Goal: Find specific page/section: Find specific page/section

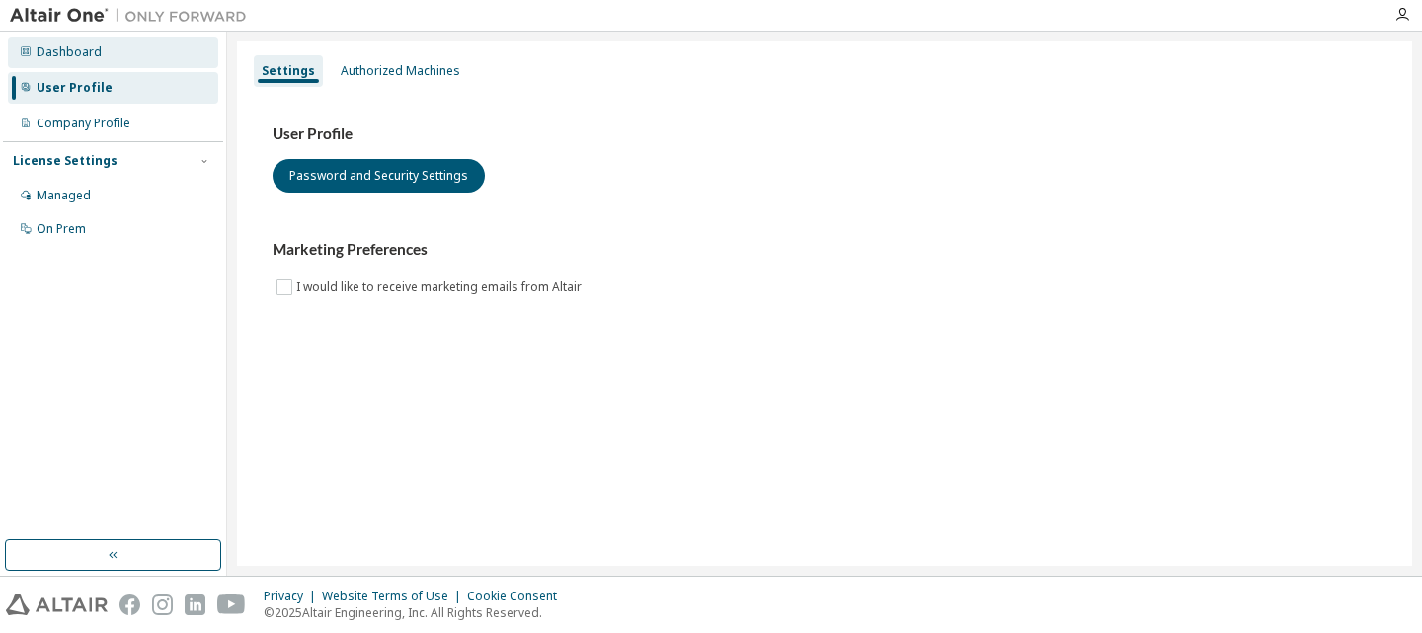
click at [73, 52] on div "Dashboard" at bounding box center [69, 52] width 65 height 16
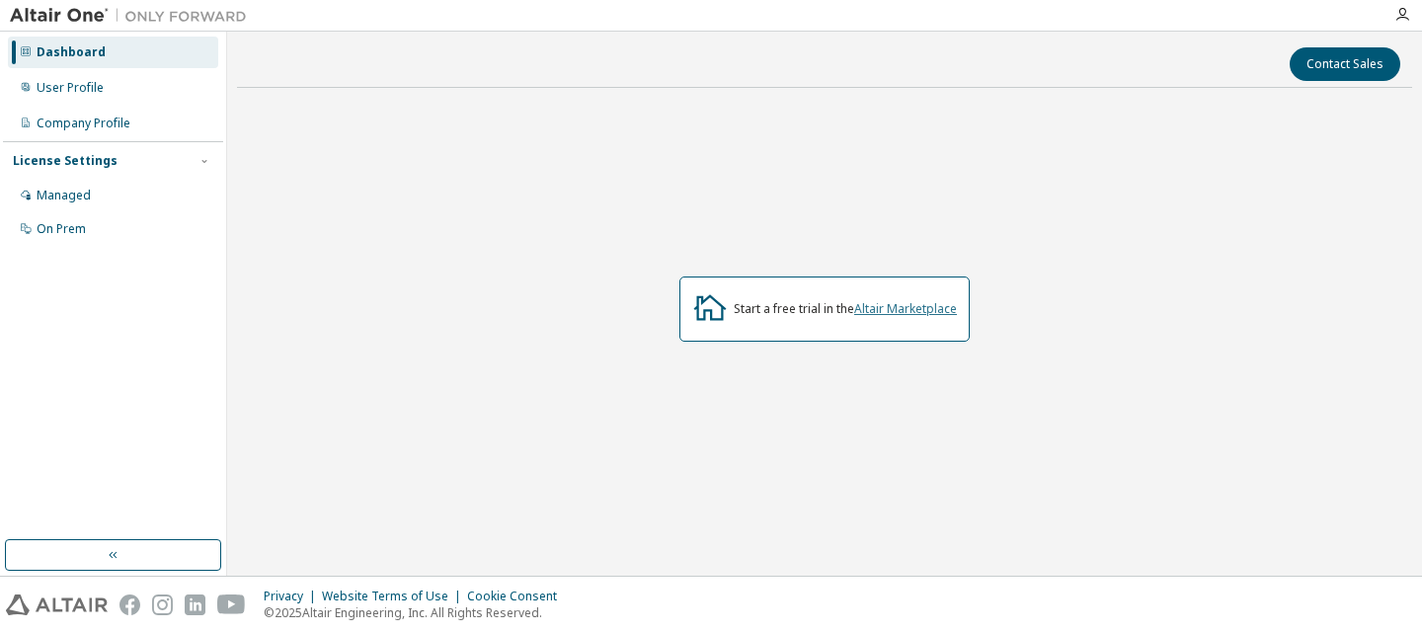
click at [912, 309] on link "Altair Marketplace" at bounding box center [905, 308] width 103 height 17
click at [71, 203] on div "Managed" at bounding box center [113, 196] width 210 height 32
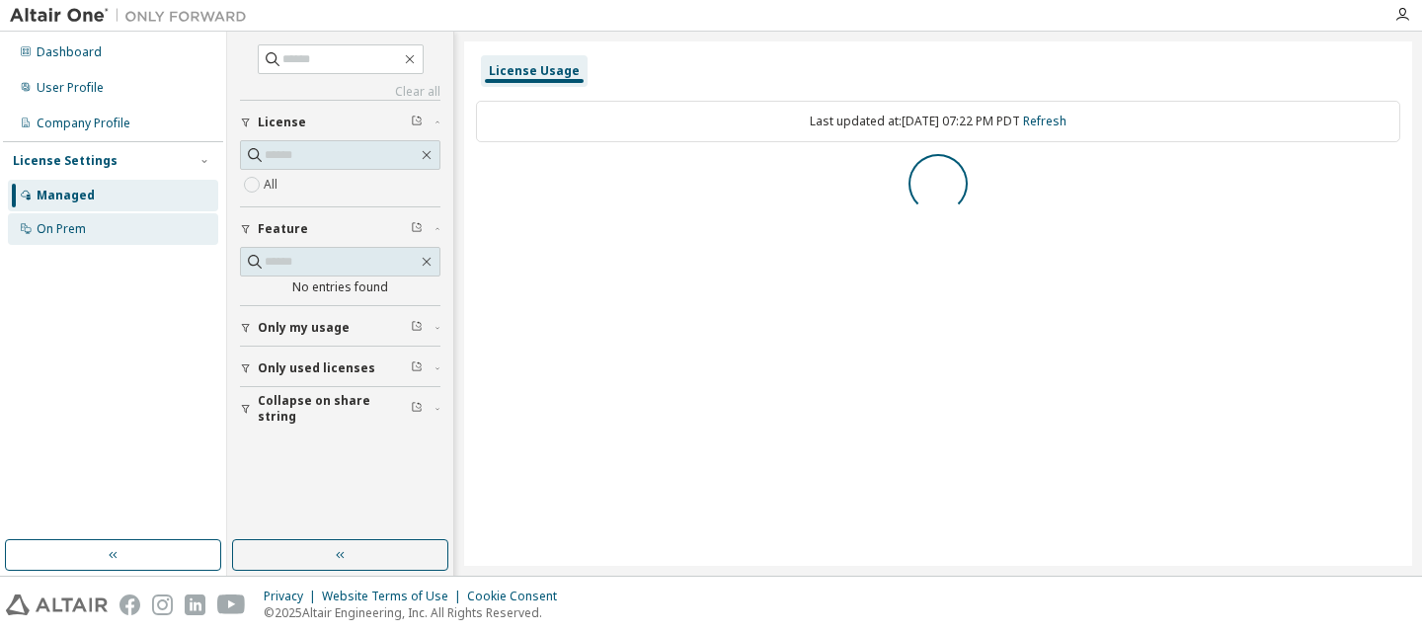
click at [73, 228] on div "On Prem" at bounding box center [61, 229] width 49 height 16
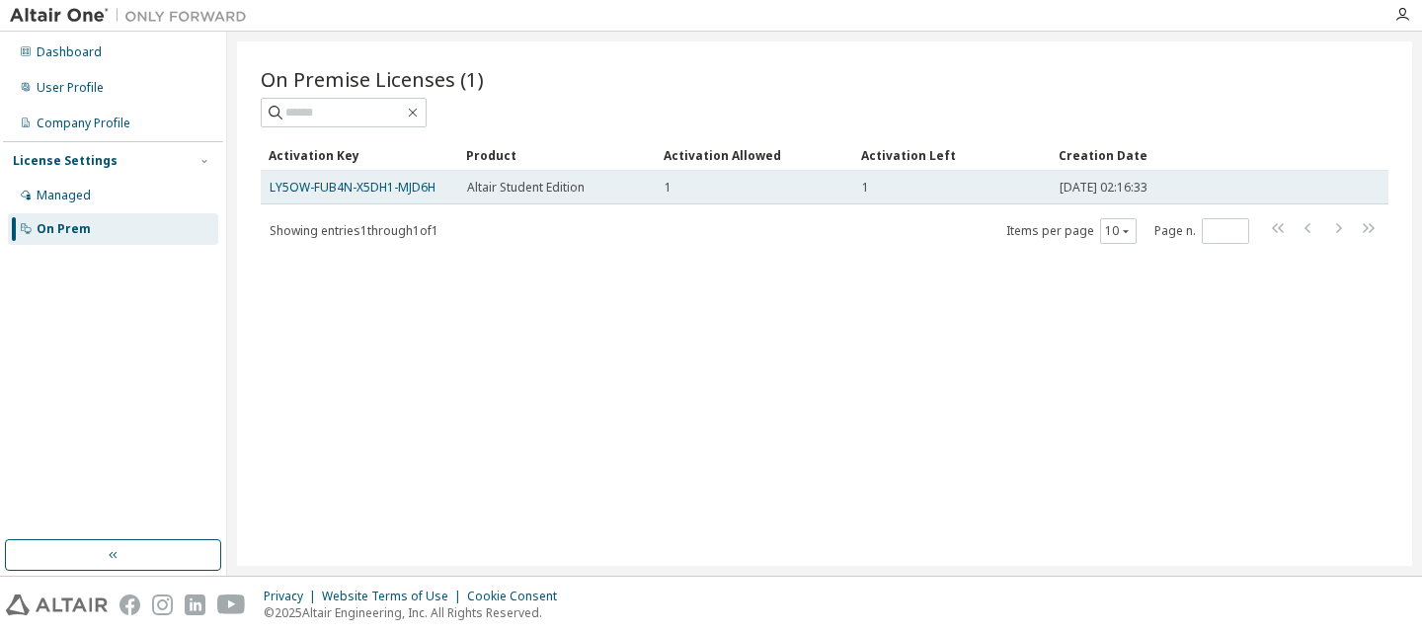
click at [592, 192] on div "Altair Student Edition" at bounding box center [557, 188] width 180 height 16
click at [393, 187] on link "LY5OW-FUB4N-X5DH1-MJD6H" at bounding box center [353, 187] width 166 height 17
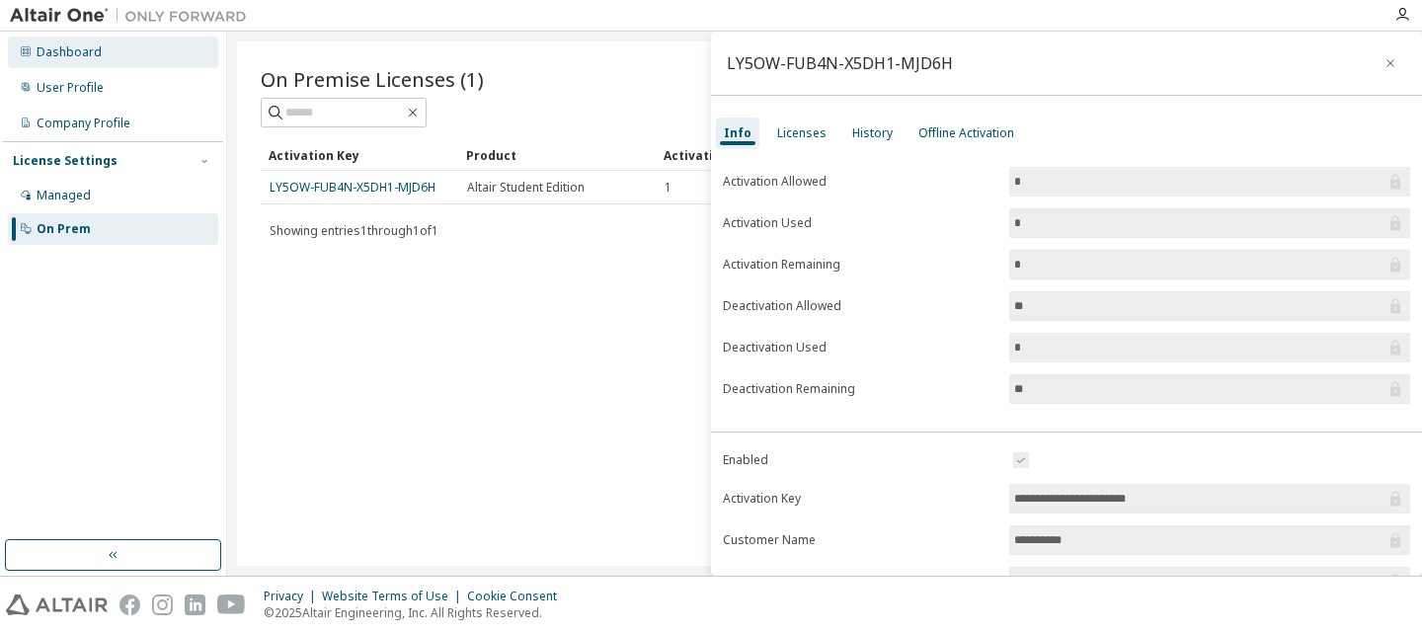
click at [91, 55] on div "Dashboard" at bounding box center [69, 52] width 65 height 16
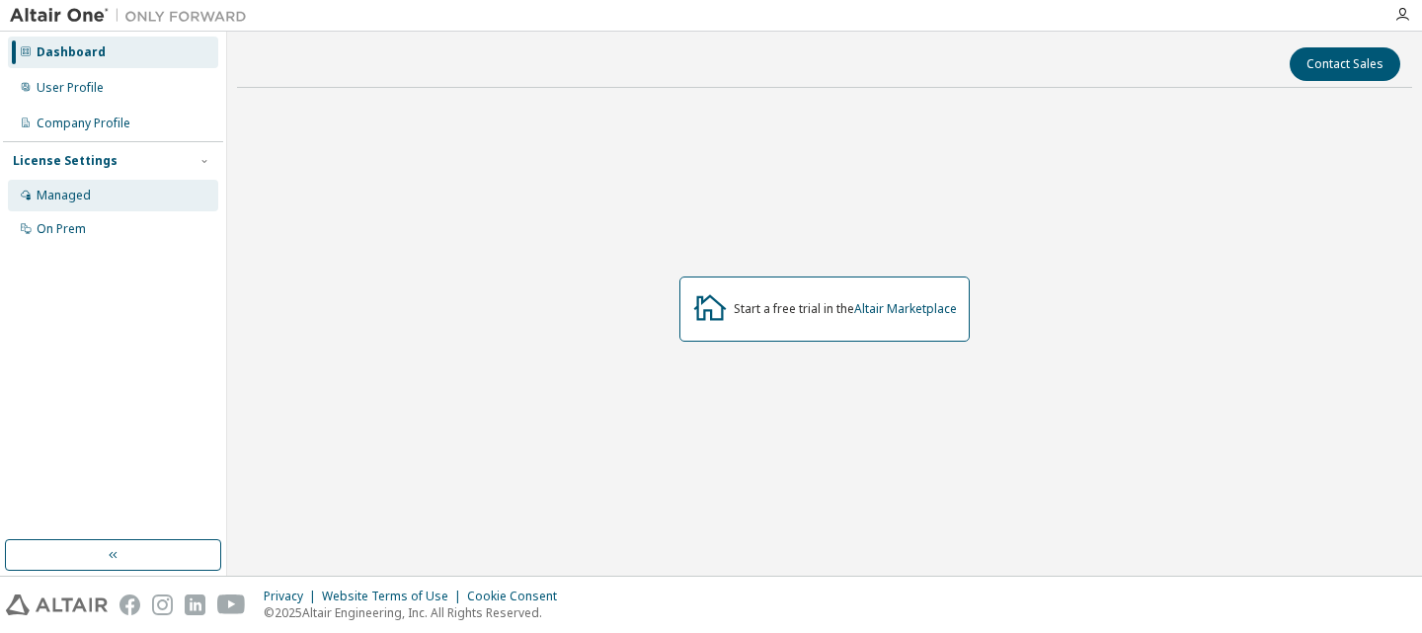
click at [110, 199] on div "Managed" at bounding box center [113, 196] width 210 height 32
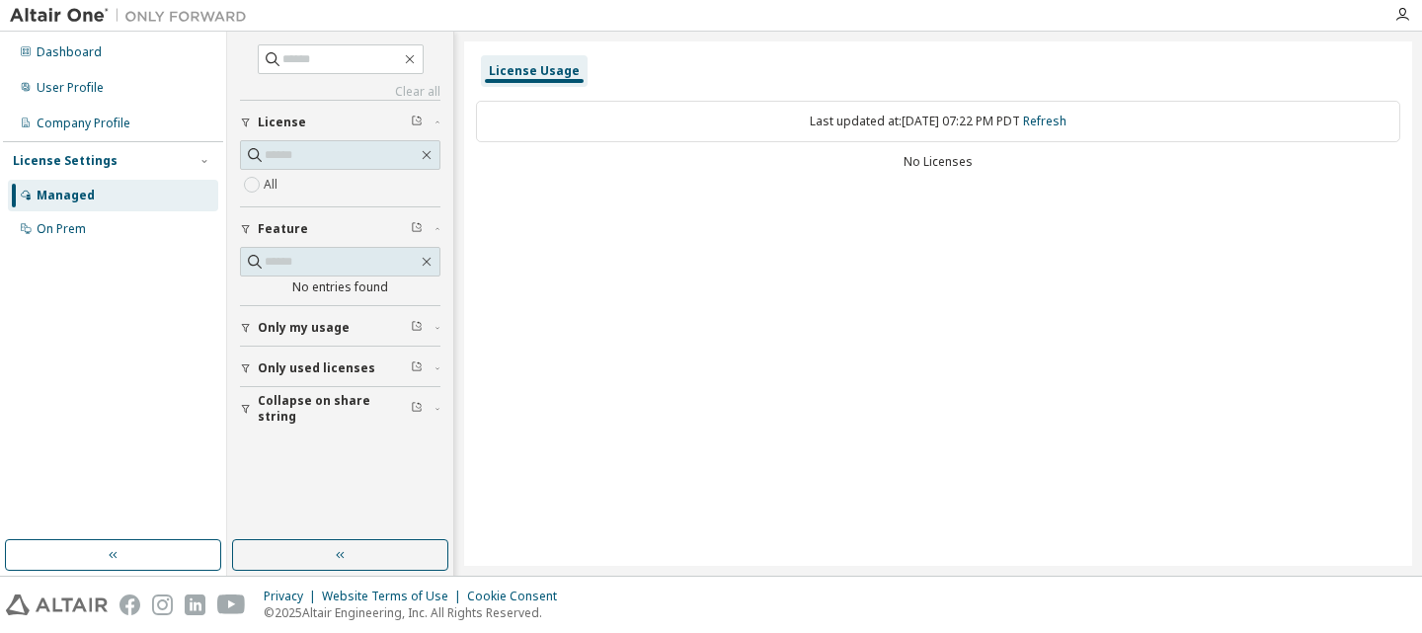
click at [46, 600] on img at bounding box center [57, 605] width 102 height 21
click at [1402, 22] on icon "button" at bounding box center [1402, 15] width 16 height 16
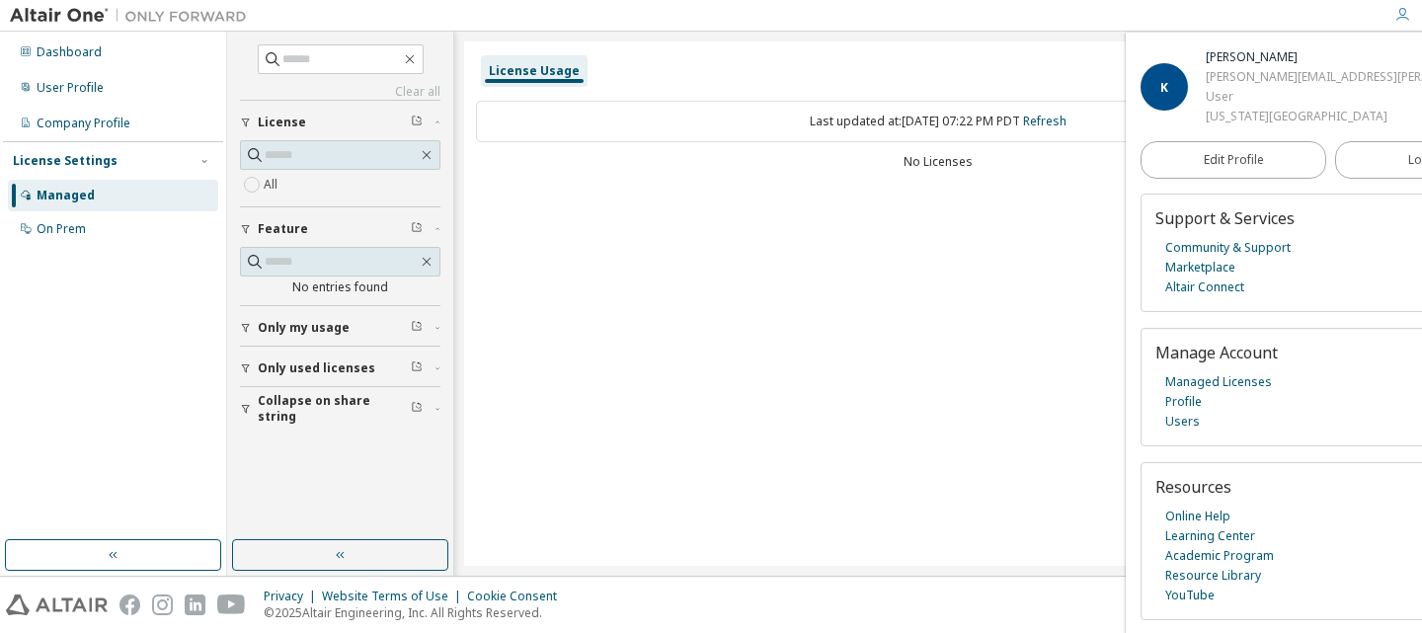
scroll to position [52, 0]
click at [1198, 278] on link "Marketplace" at bounding box center [1200, 268] width 70 height 20
